Goal: Use online tool/utility: Utilize a website feature to perform a specific function

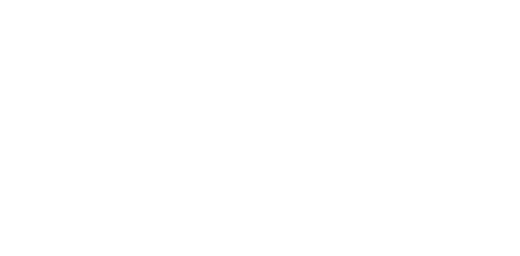
click at [100, 109] on body at bounding box center [260, 128] width 520 height 256
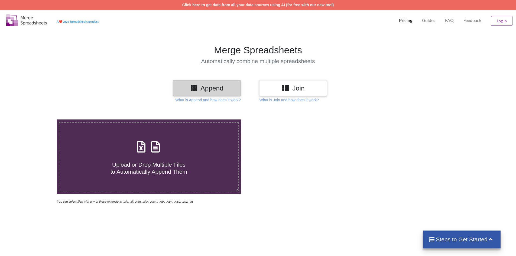
click at [152, 150] on icon at bounding box center [156, 143] width 14 height 11
click at [37, 120] on input "Upload or Drop Multiple Files to Automatically Append Them" at bounding box center [37, 120] width 0 height 0
type input "C:\fakepath\20250915_200182542560.xlsx"
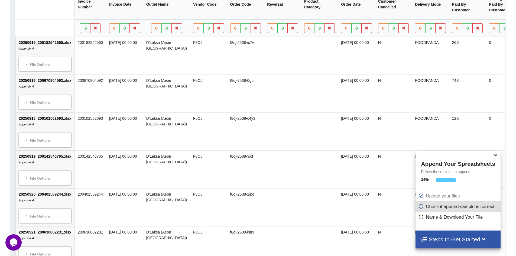
scroll to position [218, 0]
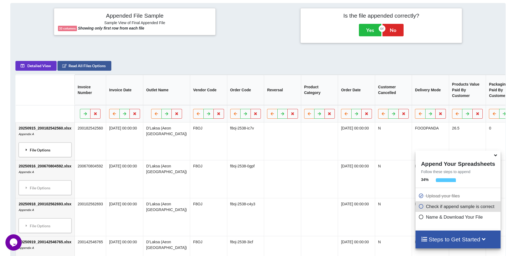
click at [29, 153] on div "File Options" at bounding box center [45, 149] width 50 height 11
